Goal: Task Accomplishment & Management: Use online tool/utility

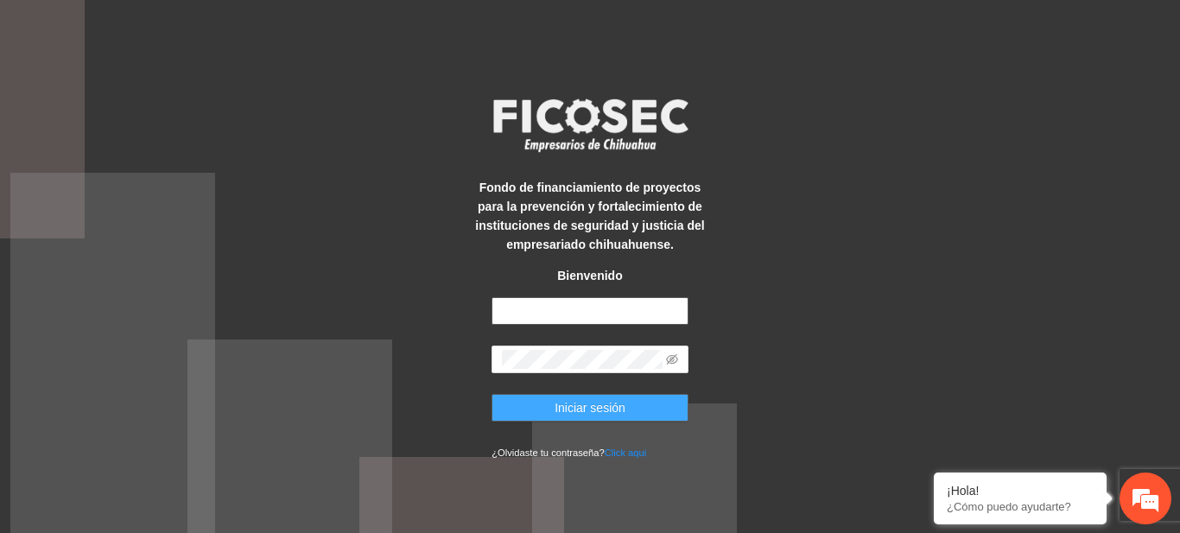
type input "**********"
click at [659, 404] on button "Iniciar sesión" at bounding box center [590, 408] width 197 height 28
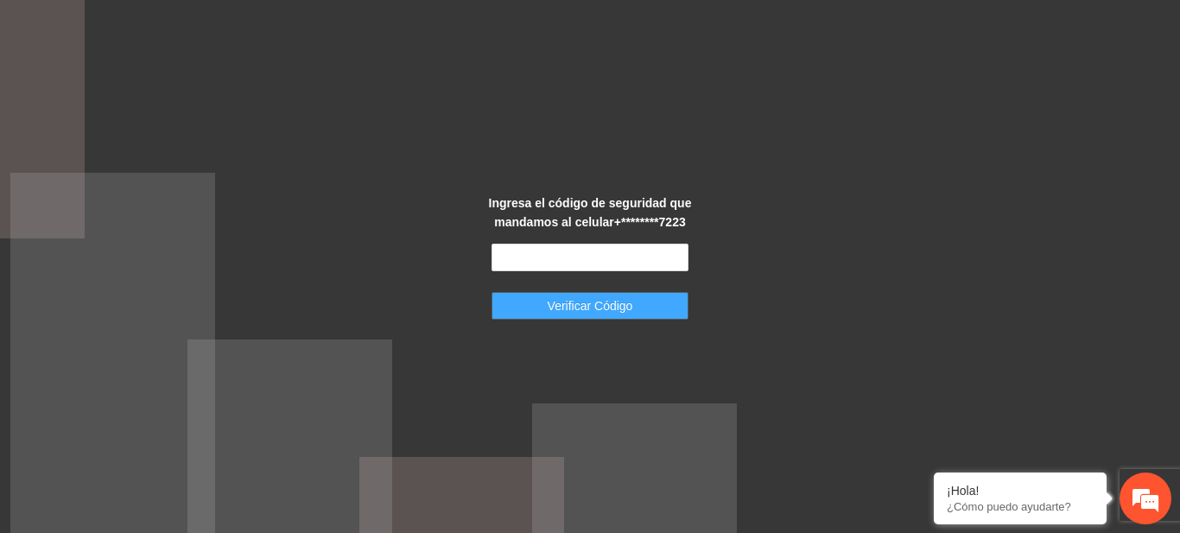
click at [537, 302] on button "Verificar Código" at bounding box center [590, 306] width 197 height 28
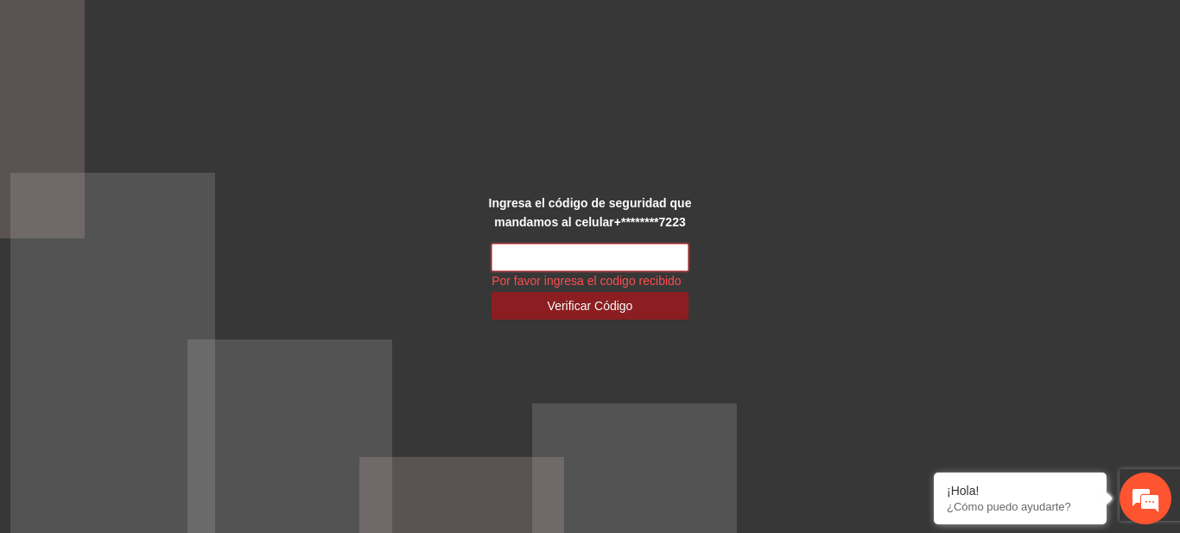
click at [579, 266] on input "text" at bounding box center [590, 258] width 197 height 28
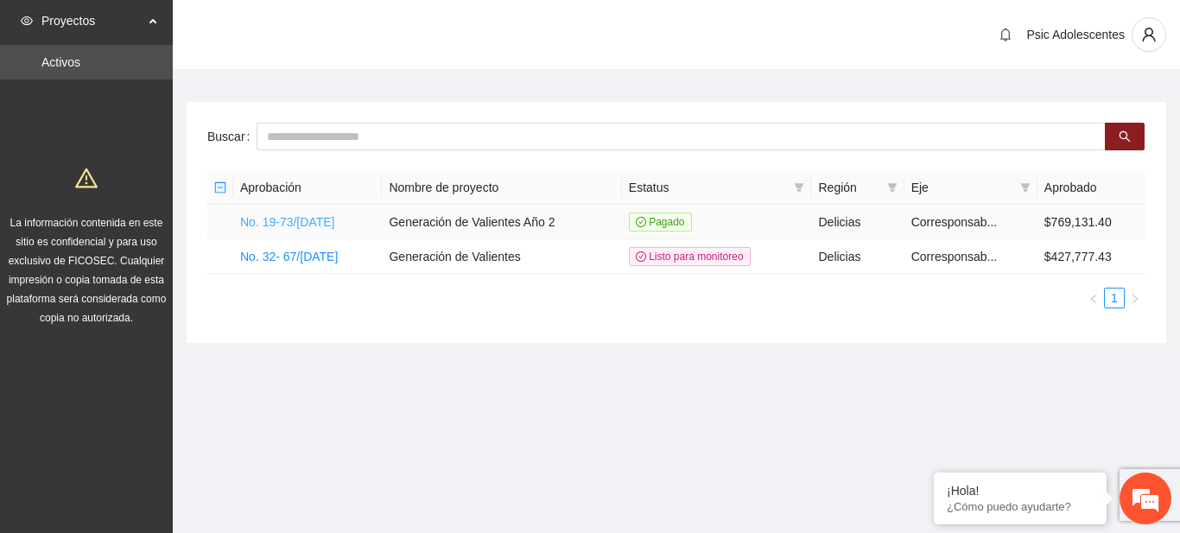
click at [301, 218] on link "No. 19-73/[DATE]" at bounding box center [287, 222] width 94 height 14
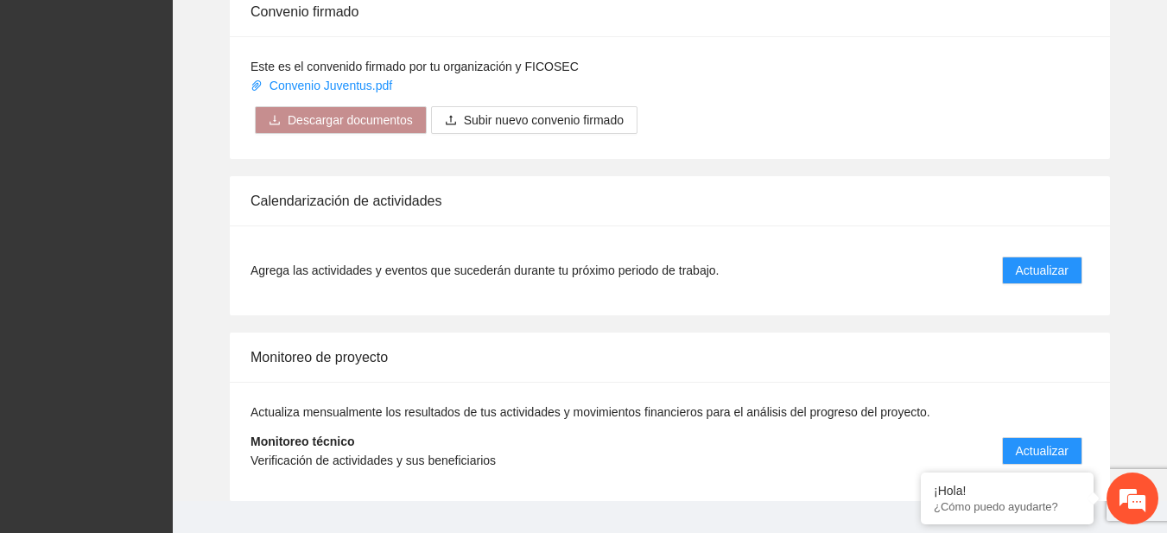
scroll to position [1410, 0]
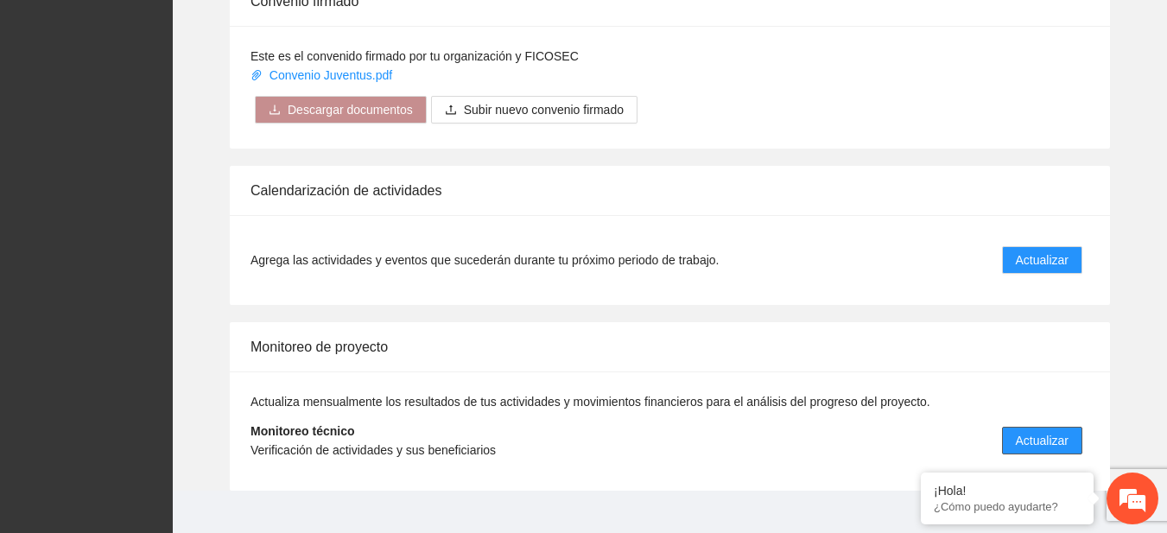
click at [1053, 436] on span "Actualizar" at bounding box center [1042, 440] width 53 height 19
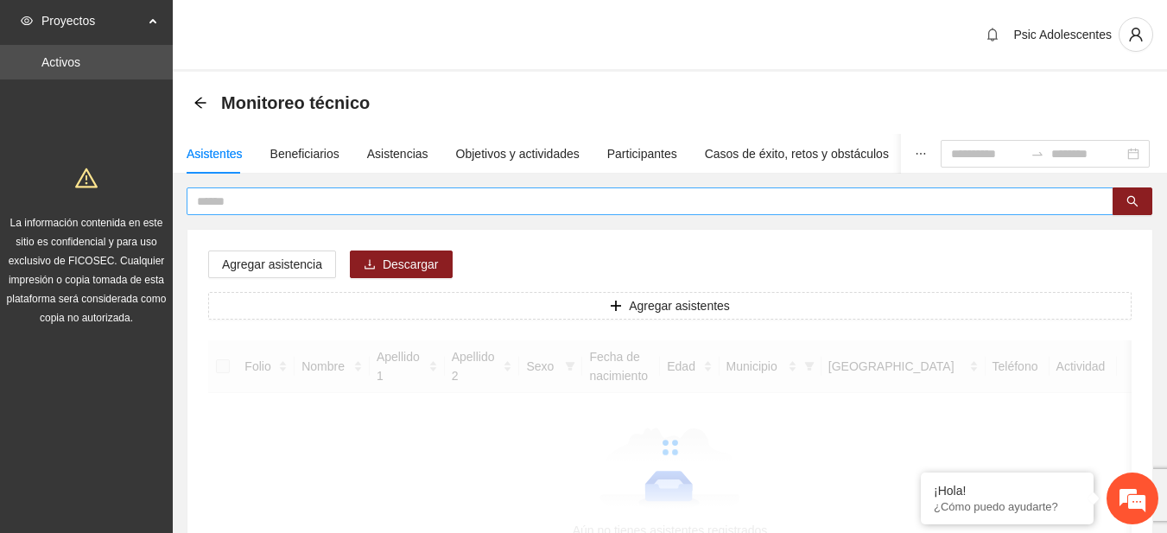
click at [356, 200] on input "text" at bounding box center [643, 201] width 893 height 19
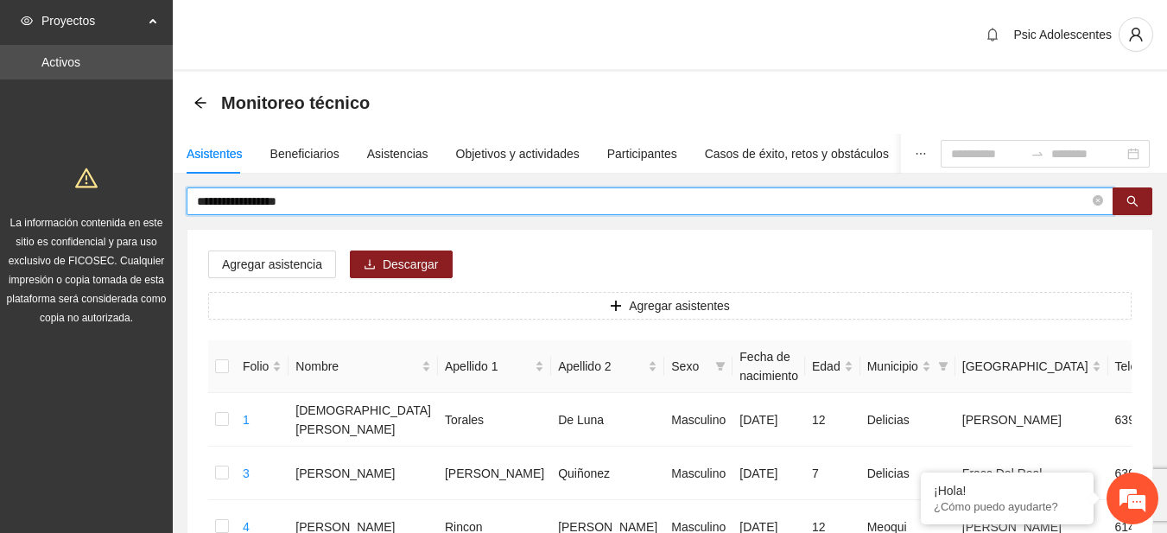
type input "**********"
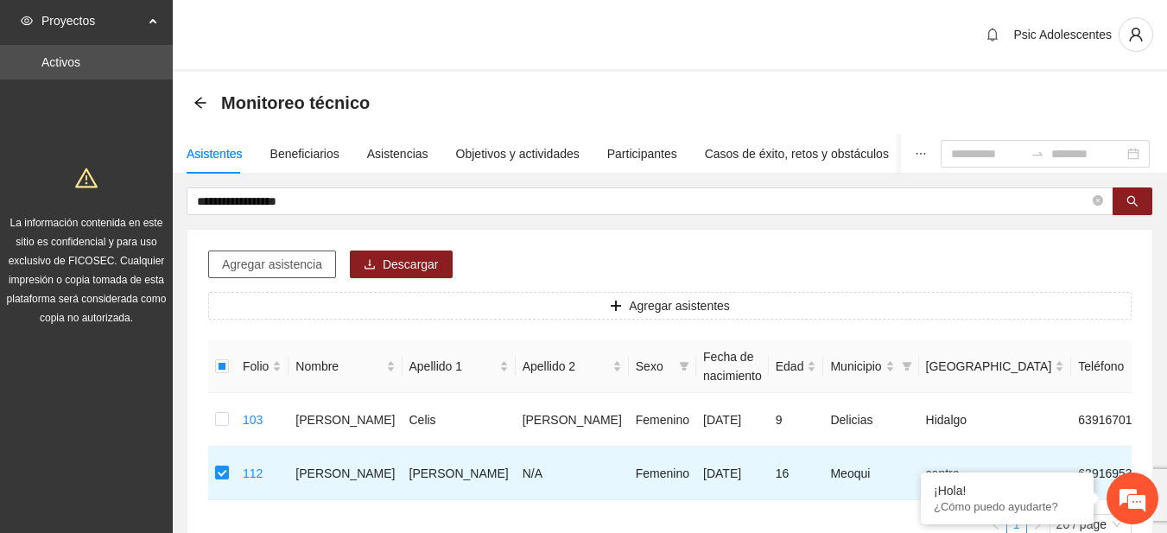
click at [298, 258] on span "Agregar asistencia" at bounding box center [272, 264] width 100 height 19
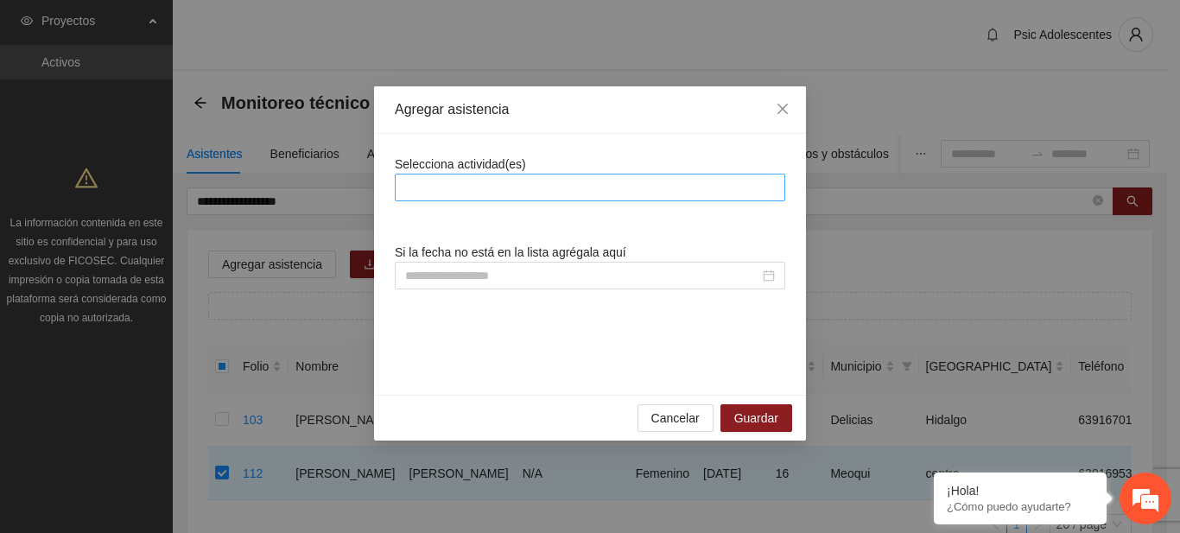
click at [425, 189] on div at bounding box center [590, 187] width 382 height 21
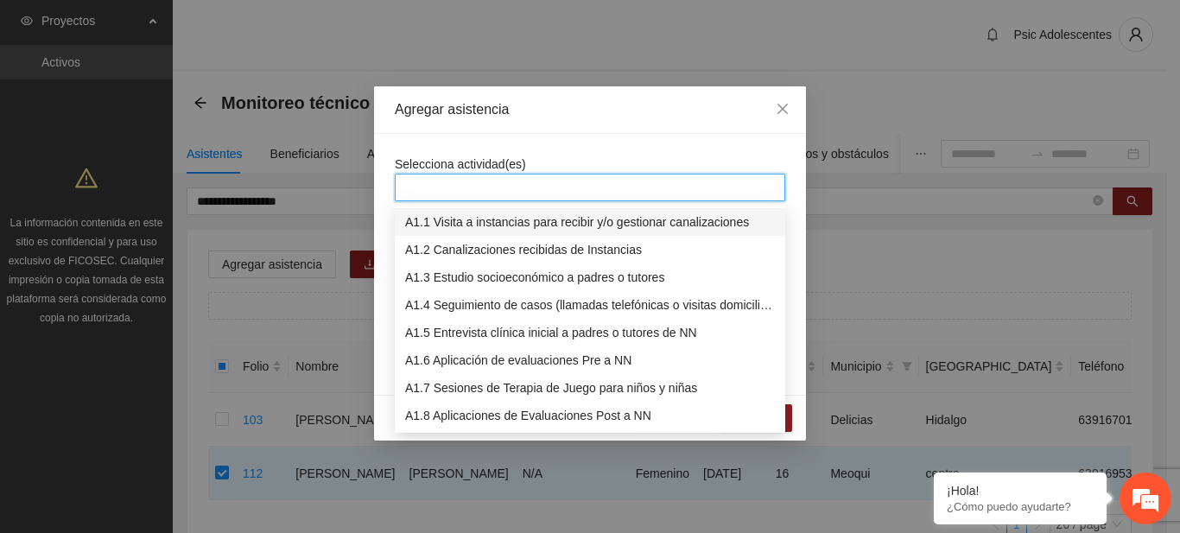
type input "*"
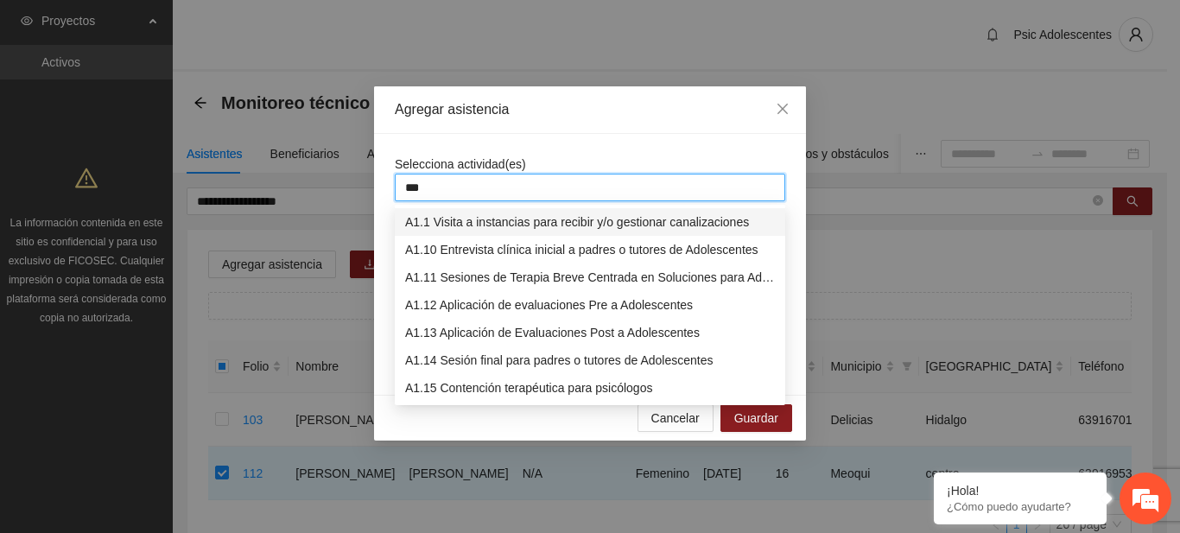
type input "****"
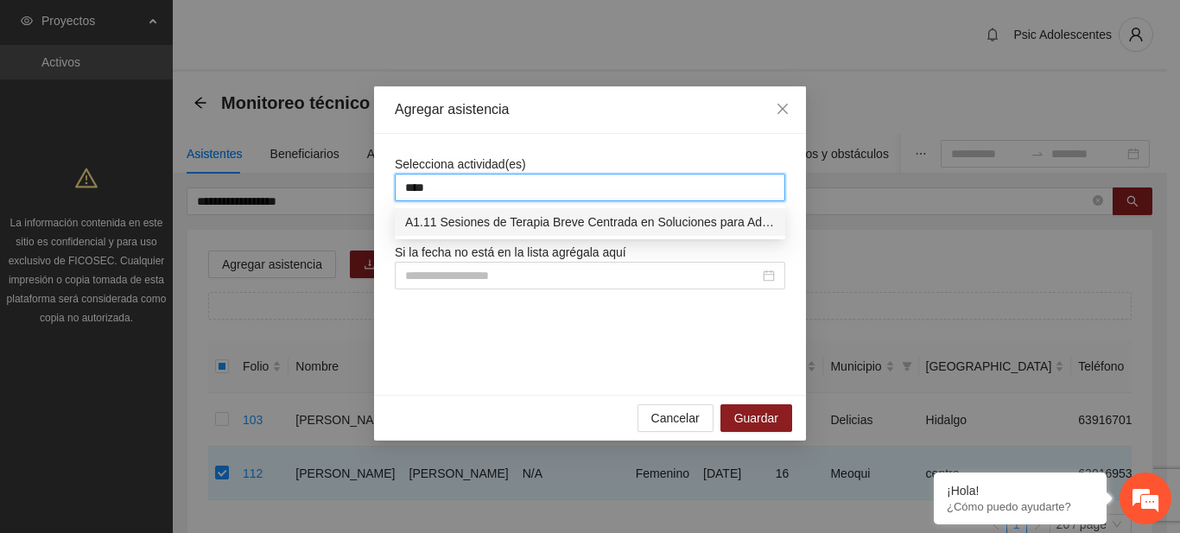
click at [434, 222] on div "A1.11 Sesiones de Terapia Breve Centrada en Soluciones para Adolescentes" at bounding box center [590, 222] width 370 height 19
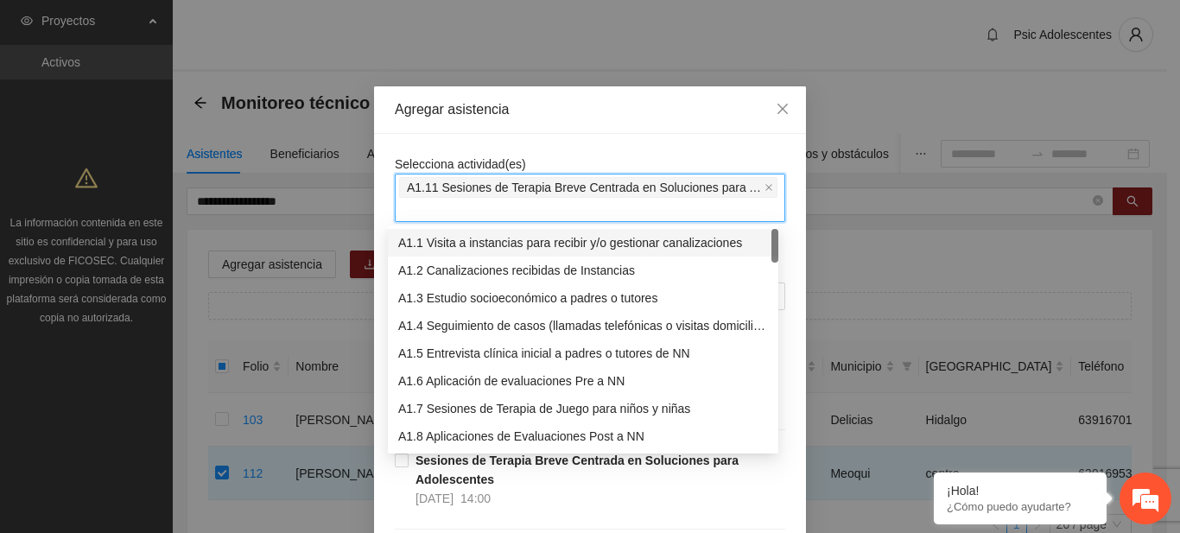
click at [606, 116] on div "Agregar asistencia" at bounding box center [590, 109] width 391 height 19
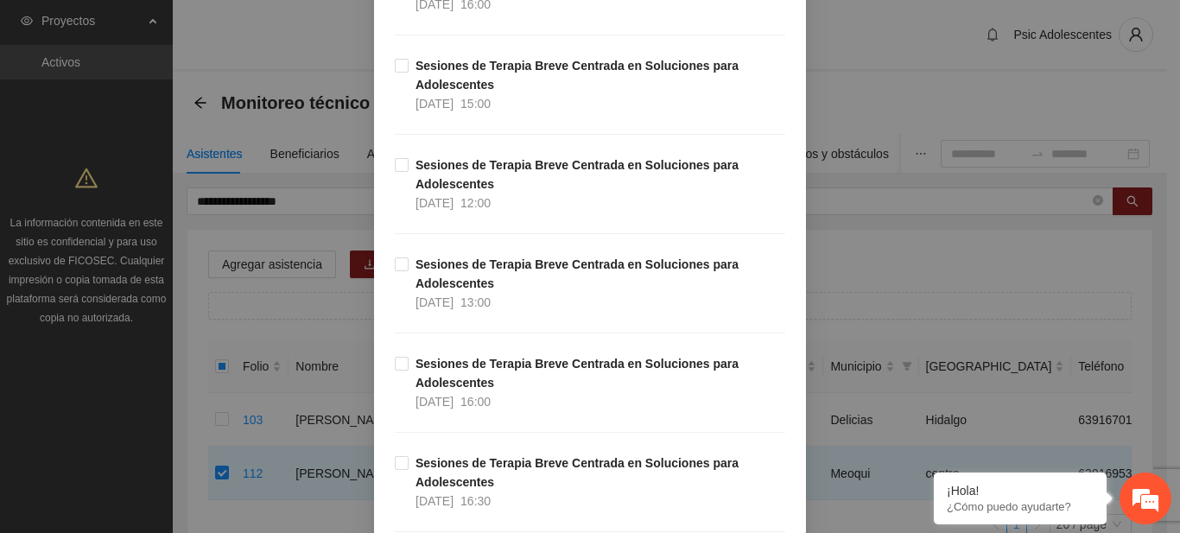
scroll to position [2347, 0]
